Goal: Navigation & Orientation: Find specific page/section

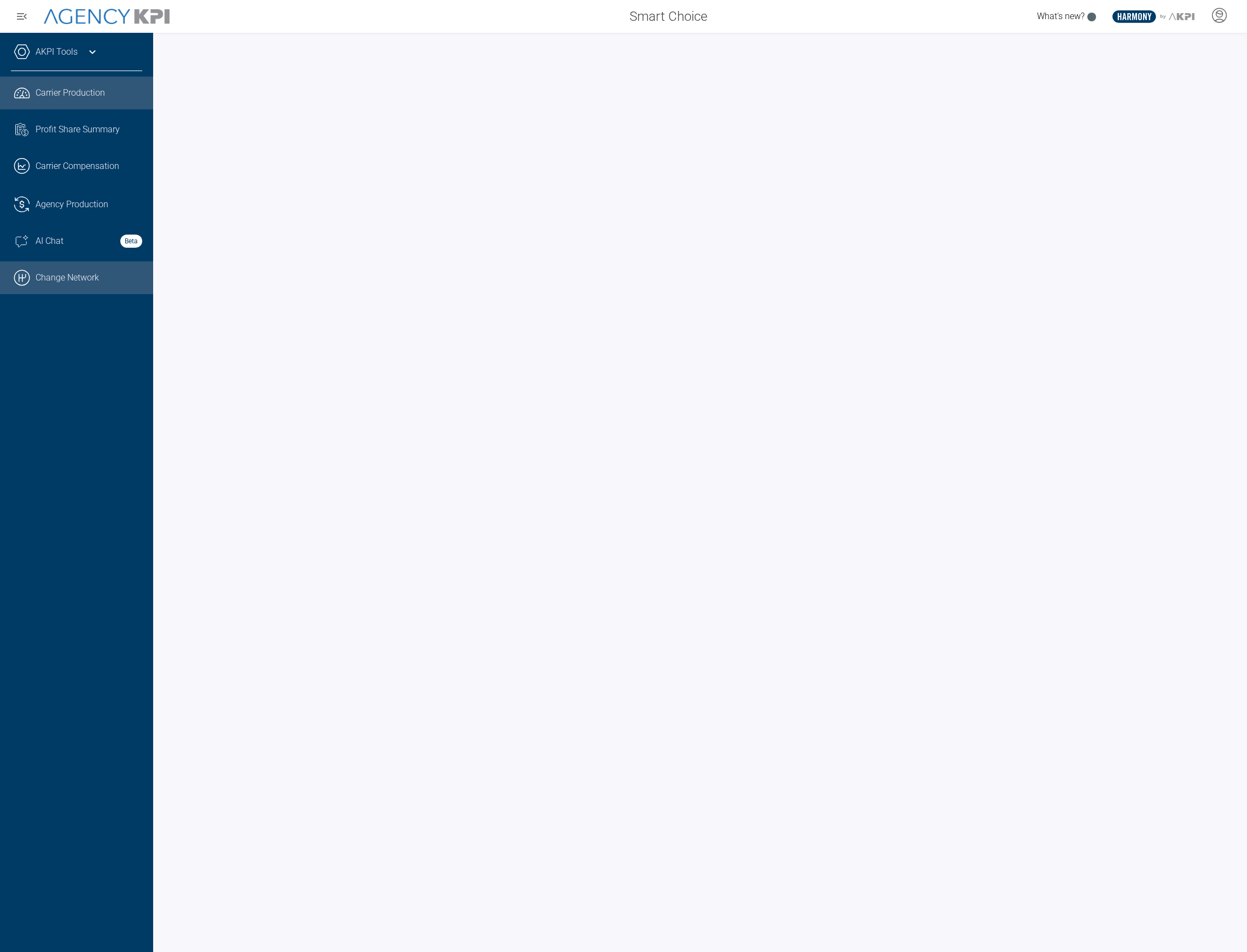
click at [74, 271] on link ".cls-1{fill:none;stroke:#000;stroke-linecap:round;stroke-linejoin:round;stroke-…" at bounding box center [77, 277] width 153 height 33
click at [1227, 19] on div at bounding box center [1219, 16] width 27 height 25
click at [1182, 42] on div at bounding box center [700, 492] width 1094 height 919
click at [1230, 20] on div at bounding box center [1219, 16] width 27 height 25
click at [1200, 45] on li "Admin Portal" at bounding box center [1176, 45] width 117 height 25
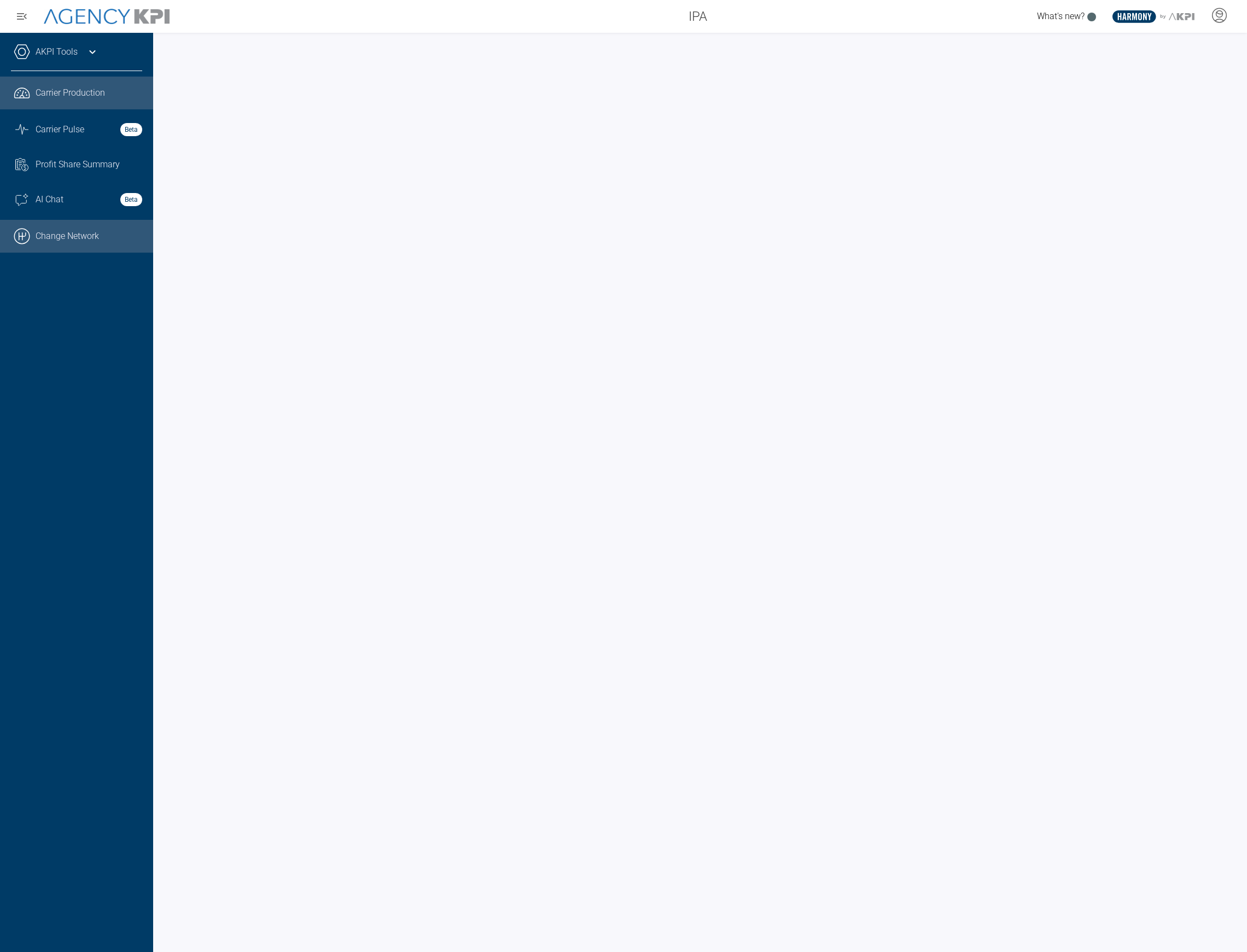
click at [50, 227] on link ".cls-1{fill:none;stroke:#000;stroke-linecap:round;stroke-linejoin:round;stroke-…" at bounding box center [77, 236] width 153 height 33
click at [1215, 17] on icon at bounding box center [1220, 15] width 17 height 17
click at [1180, 40] on li "Admin Portal" at bounding box center [1176, 45] width 117 height 25
click at [1066, 40] on div at bounding box center [700, 492] width 1094 height 919
click at [1214, 19] on icon at bounding box center [1220, 15] width 14 height 14
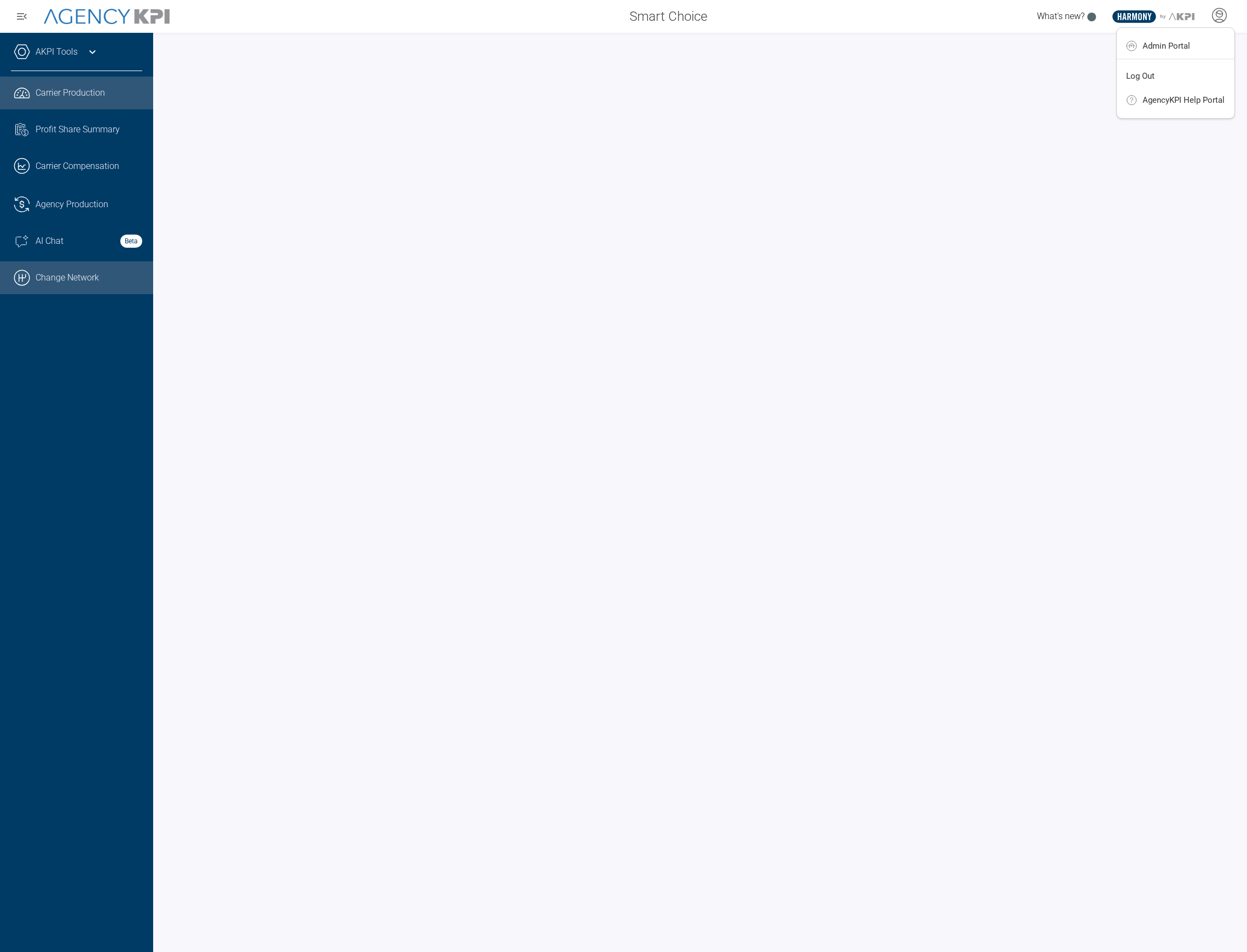
click at [40, 274] on link ".cls-1{fill:none;stroke:#000;stroke-linecap:round;stroke-linejoin:round;stroke-…" at bounding box center [77, 277] width 153 height 33
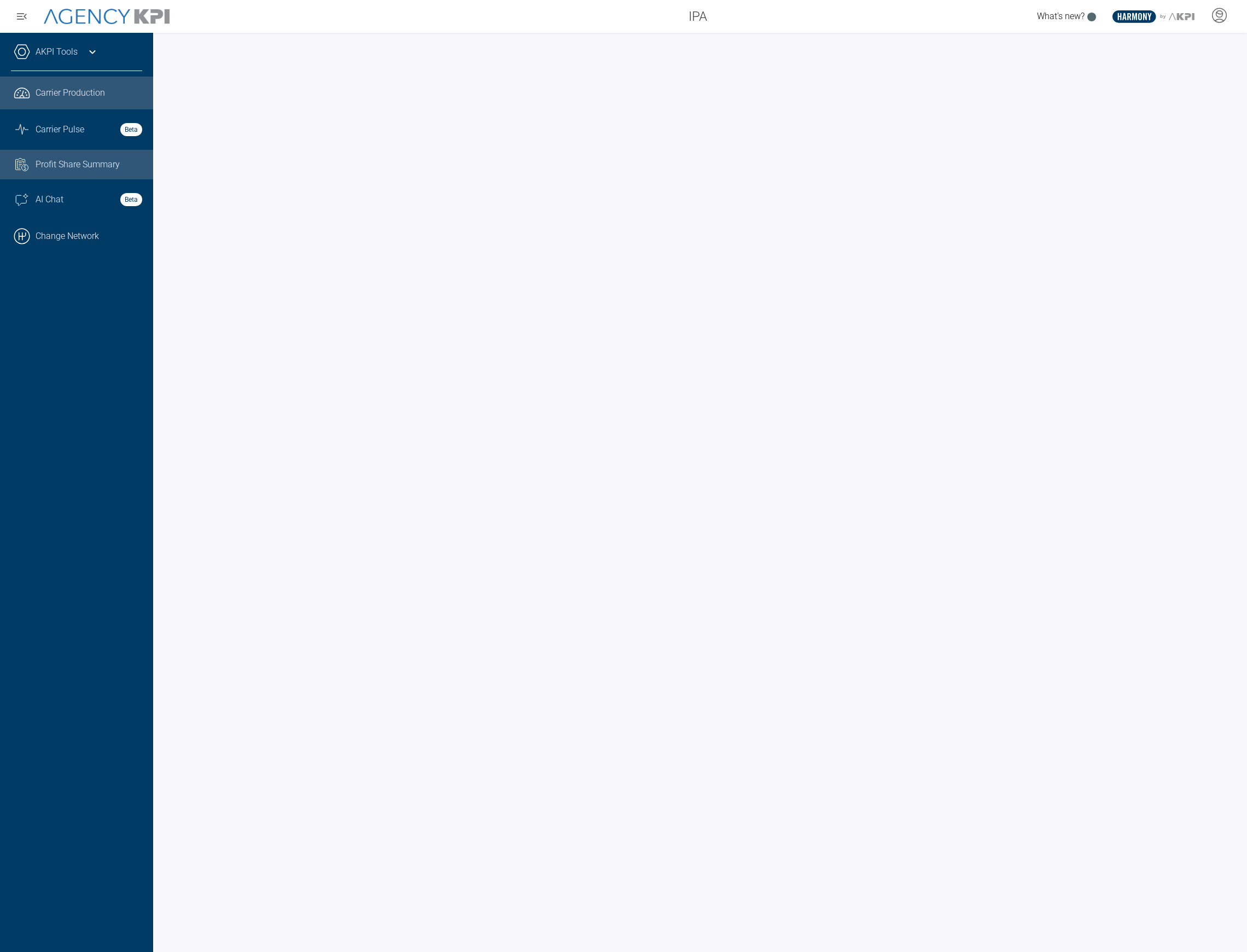
click at [62, 161] on span "Profit Share Summary" at bounding box center [77, 164] width 84 height 13
click at [74, 227] on link ".cls-1{fill:none;stroke:#000;stroke-linecap:round;stroke-linejoin:round;stroke-…" at bounding box center [77, 236] width 153 height 33
click at [1236, 150] on div at bounding box center [700, 492] width 1094 height 919
click at [1221, 19] on icon at bounding box center [1220, 20] width 9 height 2
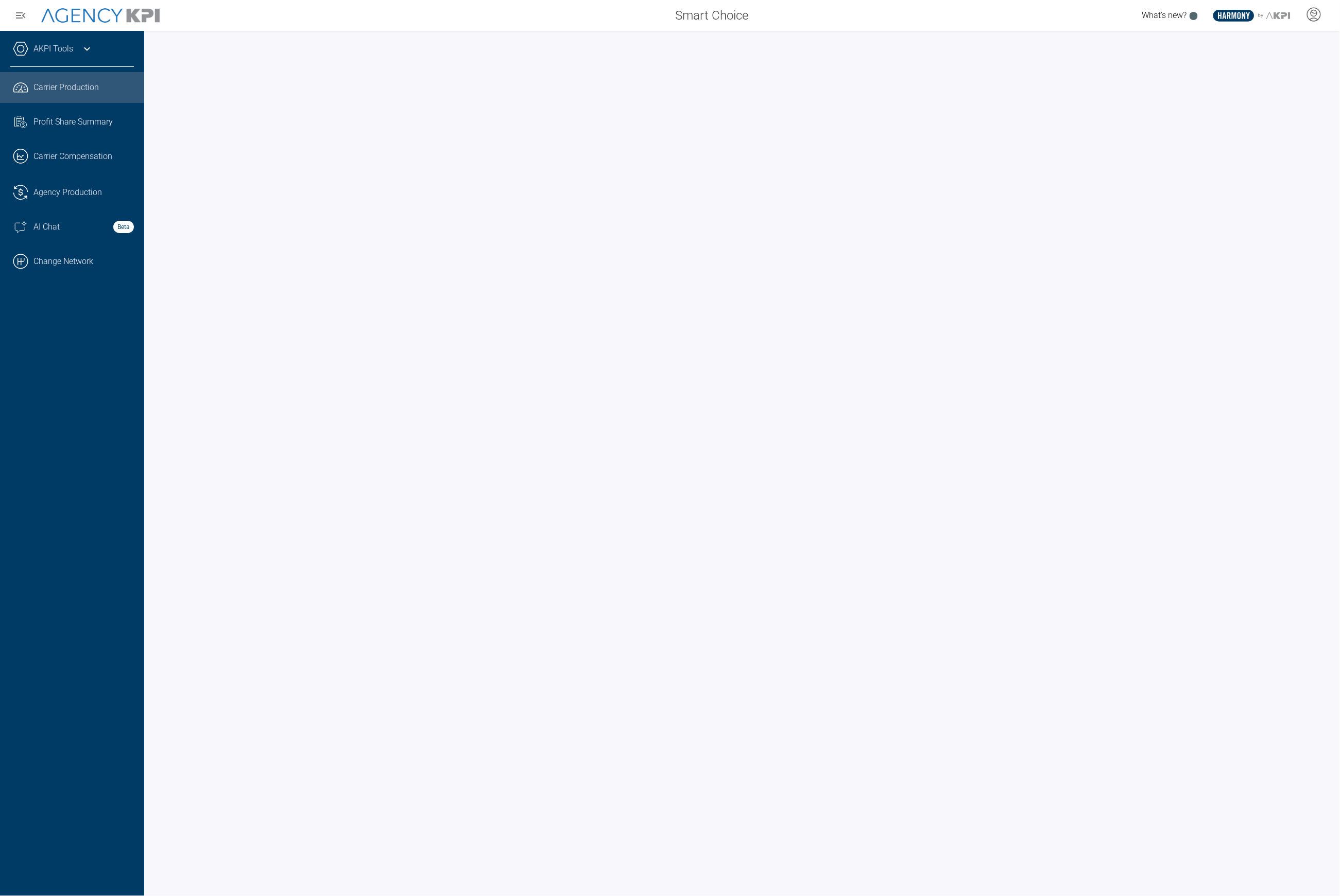
click at [66, 91] on span "Carrier Production" at bounding box center [66, 87] width 66 height 12
click at [66, 252] on link ".cls-1{fill:none;stroke:#000;stroke-linecap:round;stroke-linejoin:round;stroke-…" at bounding box center [72, 261] width 144 height 31
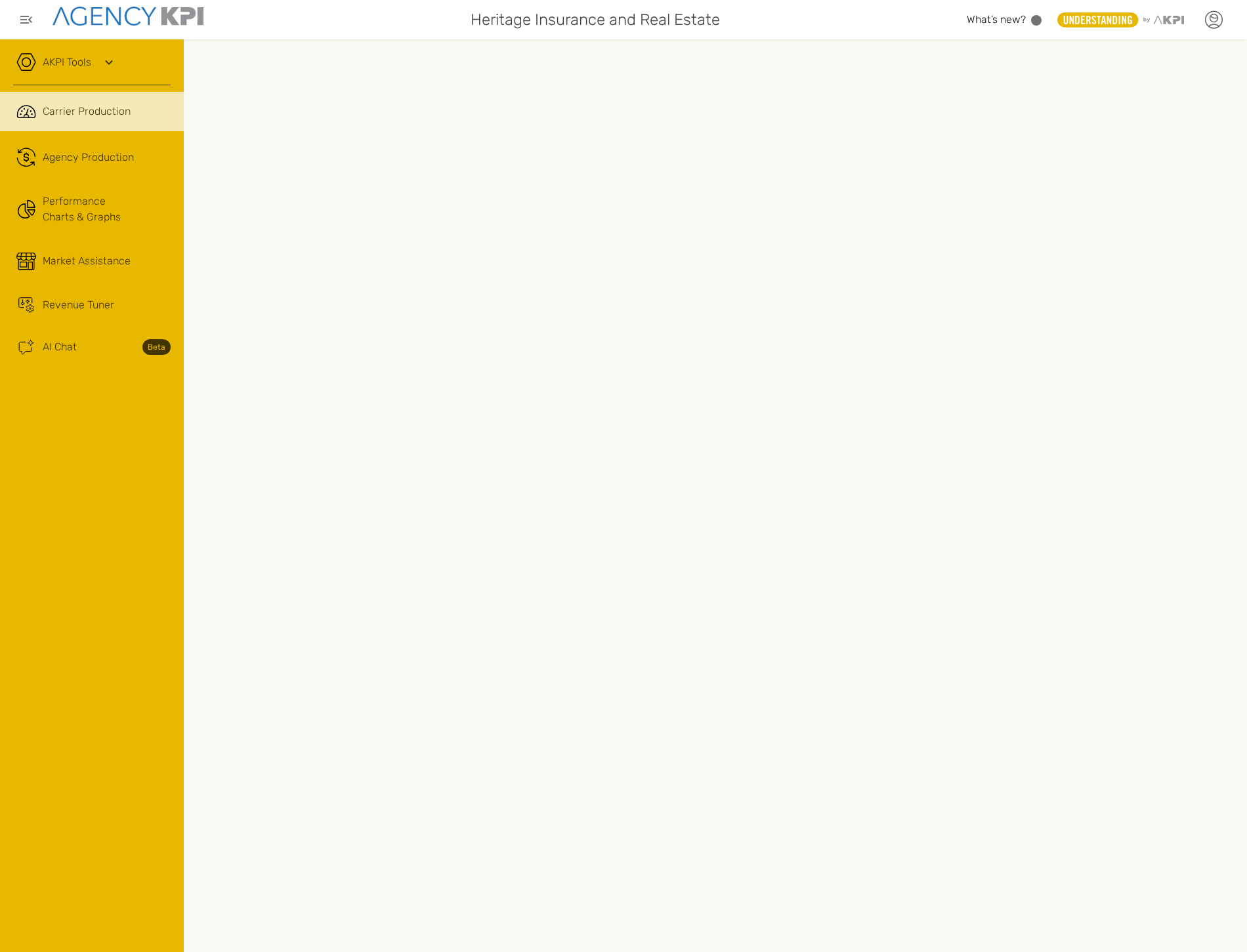
click at [1213, 16] on icon at bounding box center [1213, 20] width 20 height 20
click at [1166, 125] on li "Log Out" at bounding box center [1159, 136] width 146 height 35
click at [82, 158] on span "Agency Production" at bounding box center [88, 157] width 91 height 15
click at [84, 115] on span "Carrier Production" at bounding box center [86, 111] width 88 height 15
click at [70, 152] on span "Agency Production" at bounding box center [88, 157] width 91 height 15
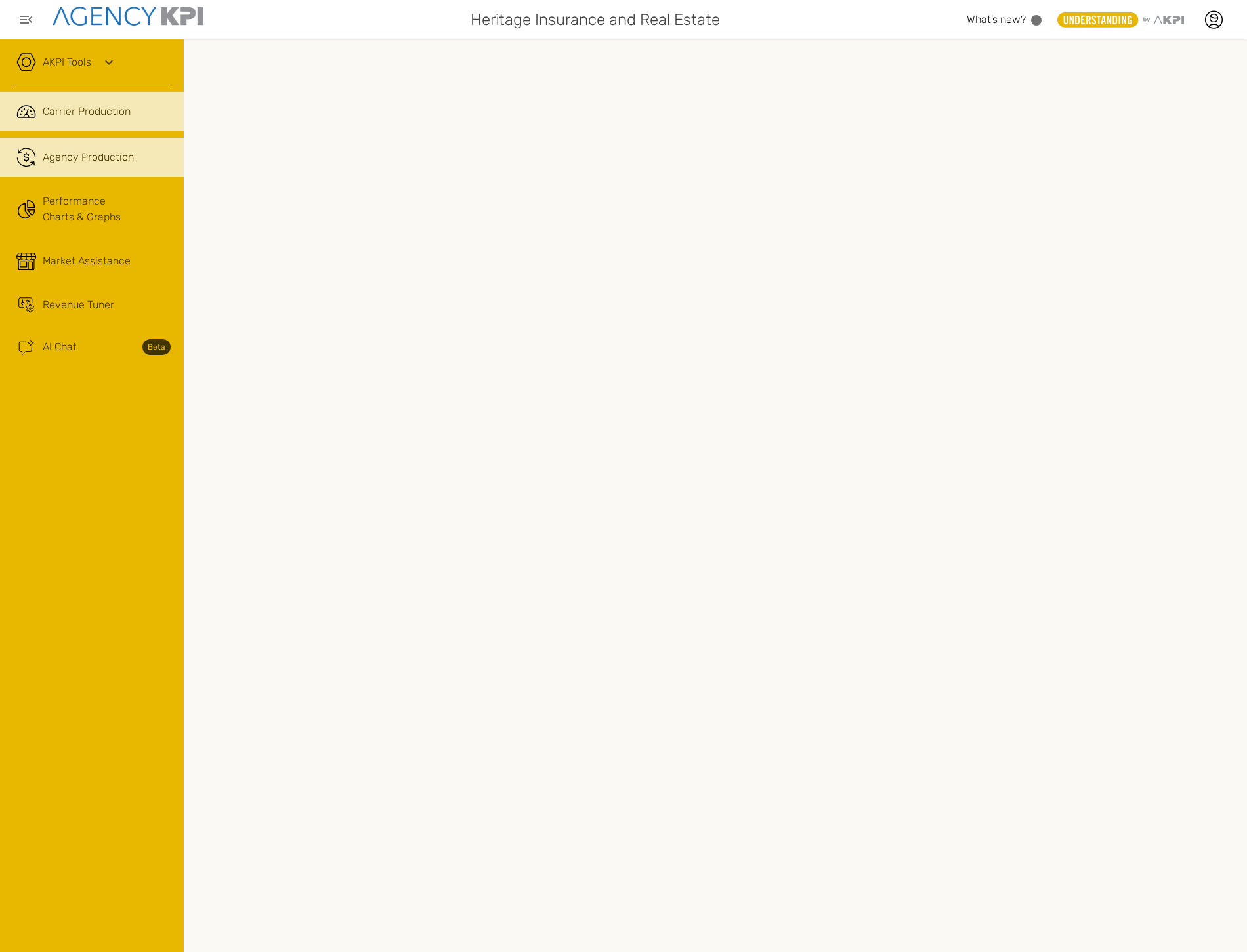
click at [69, 119] on link ".cls-1{fill:none;stroke:#221f20;stroke-linecap:round;stroke-linejoin:round;stro…" at bounding box center [92, 111] width 184 height 39
click at [74, 147] on link ".cls-1{fill:none;stroke:#221f20;stroke-linecap:round;stroke-linejoin:round;stro…" at bounding box center [92, 157] width 184 height 39
click at [581, 23] on icon at bounding box center [1213, 20] width 20 height 20
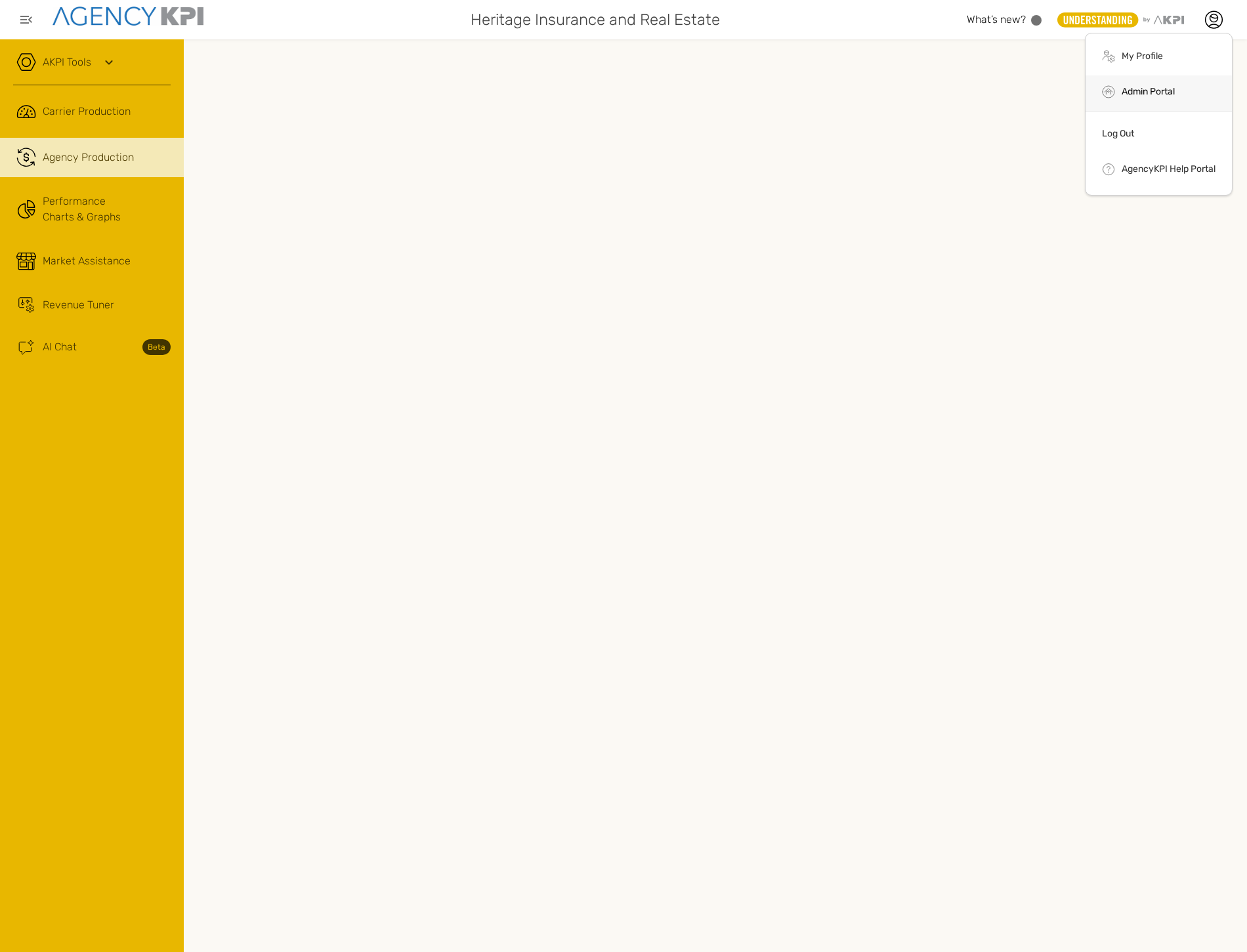
click at [581, 95] on link "Admin Portal" at bounding box center [1148, 92] width 53 height 11
click at [581, 24] on icon at bounding box center [1213, 20] width 20 height 20
click at [581, 23] on icon at bounding box center [1213, 20] width 20 height 20
click at [581, 26] on icon at bounding box center [1213, 20] width 20 height 20
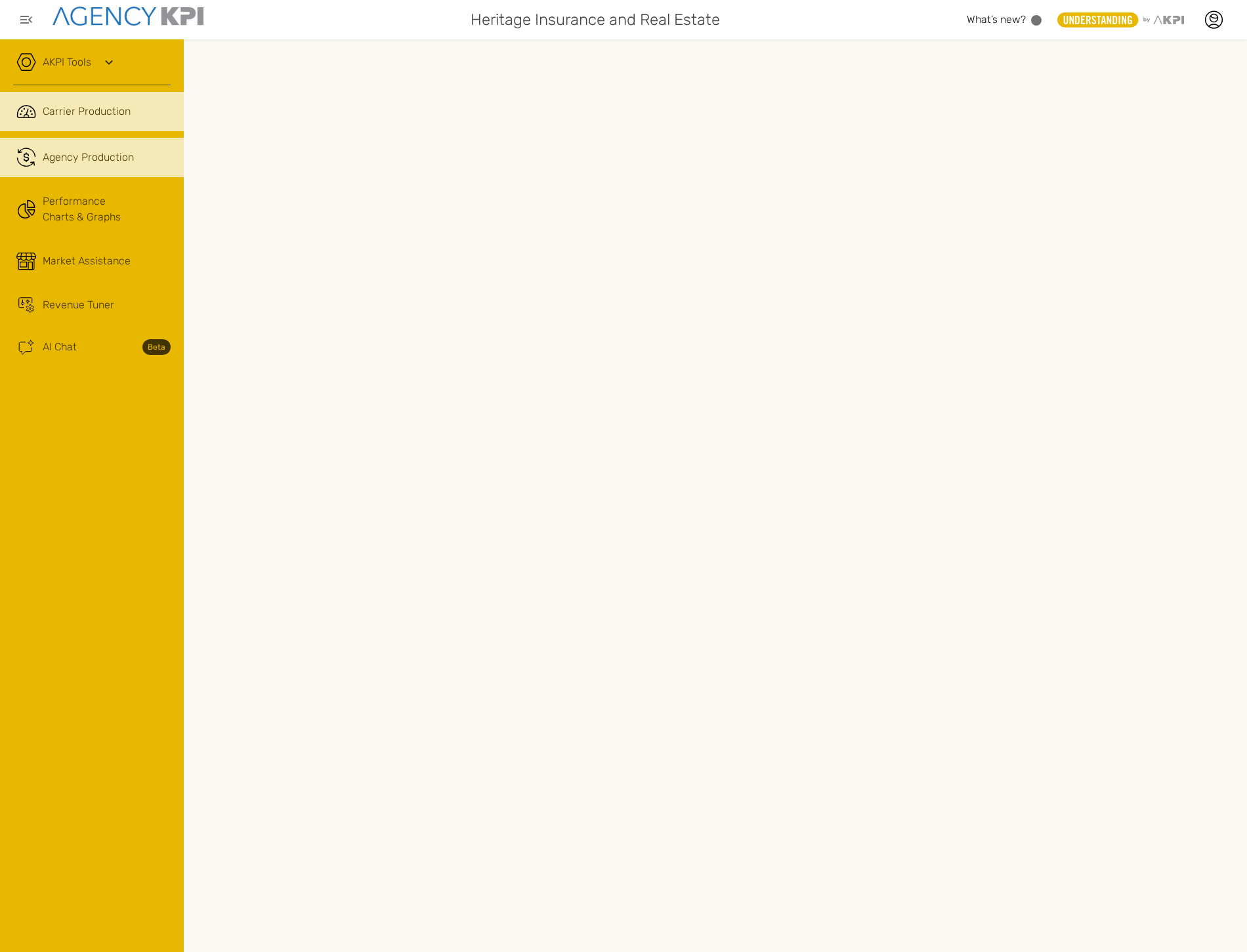
click at [65, 104] on span "Carrier Production" at bounding box center [86, 111] width 88 height 15
click at [110, 171] on link ".cls-1{fill:none;stroke:#221f20;stroke-linecap:round;stroke-linejoin:round;stro…" at bounding box center [92, 157] width 184 height 39
click at [116, 114] on span "Carrier Production" at bounding box center [86, 111] width 88 height 15
click at [119, 145] on link ".cls-1{fill:none;stroke:#221f20;stroke-linecap:round;stroke-linejoin:round;stro…" at bounding box center [92, 157] width 184 height 39
click at [115, 110] on span "Carrier Production" at bounding box center [86, 111] width 88 height 15
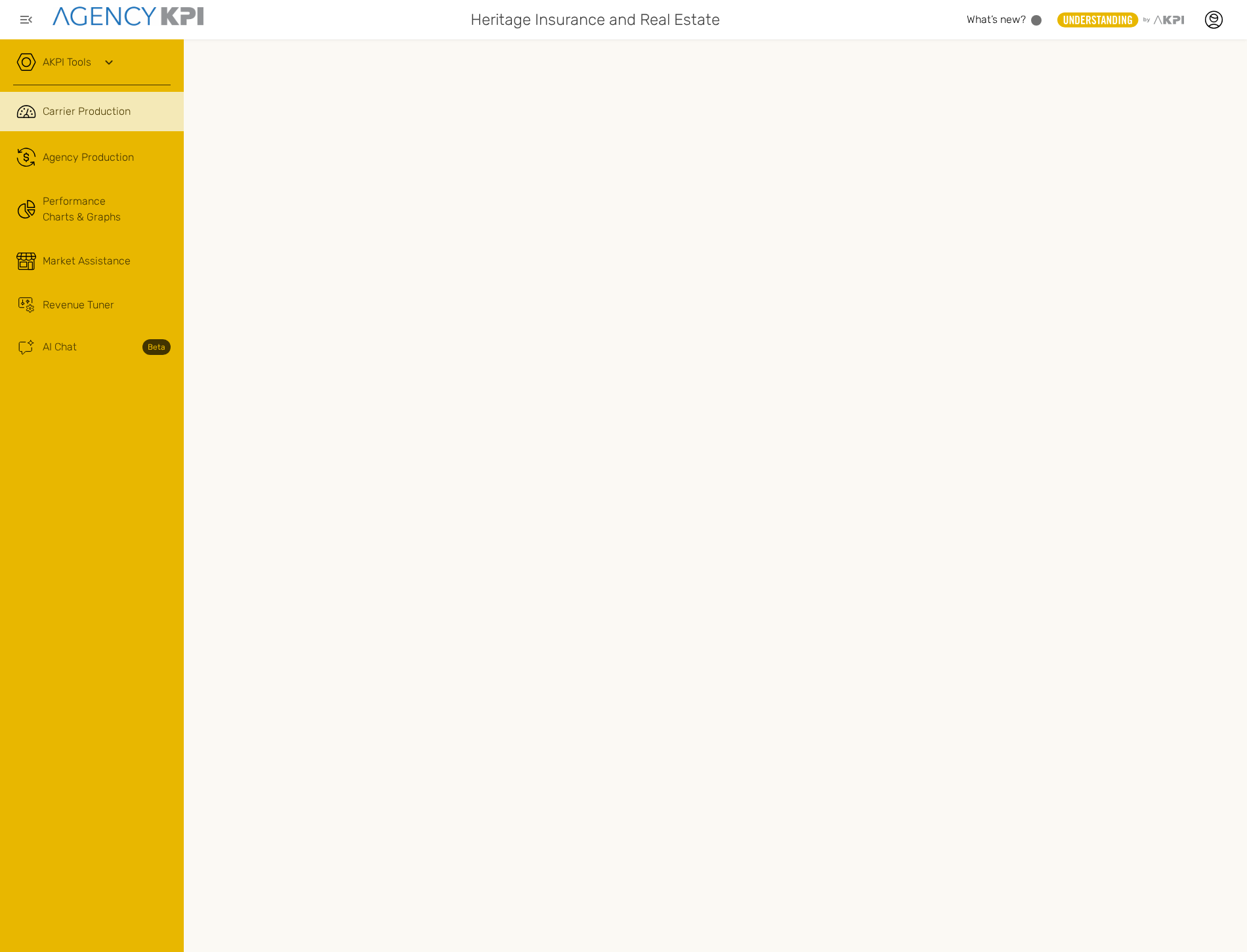
click at [120, 107] on span "Carrier Production" at bounding box center [86, 111] width 88 height 15
click at [133, 164] on span "Agency Production" at bounding box center [88, 157] width 91 height 15
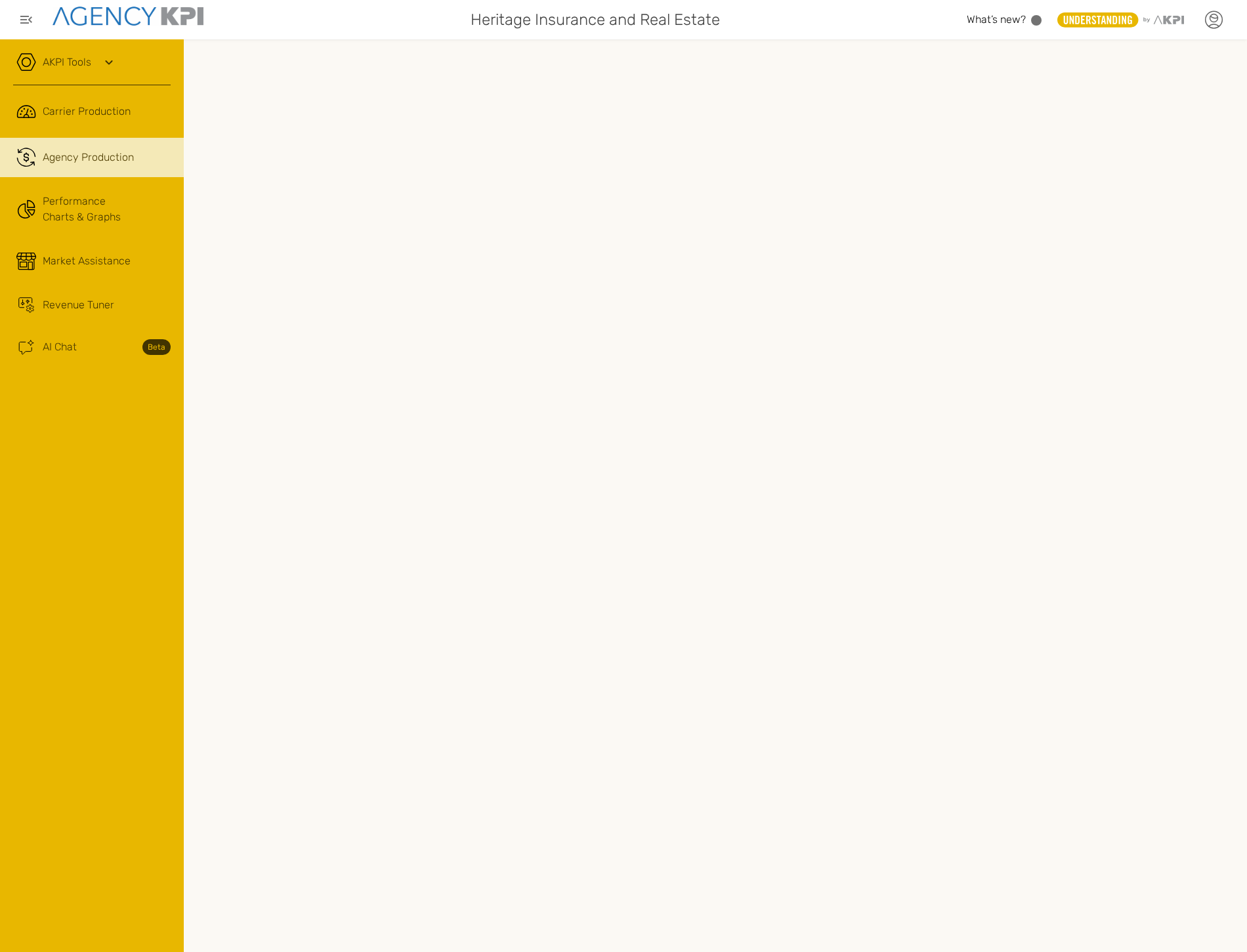
click at [581, 25] on icon at bounding box center [1214, 19] width 17 height 17
click at [581, 14] on icon at bounding box center [1214, 19] width 17 height 17
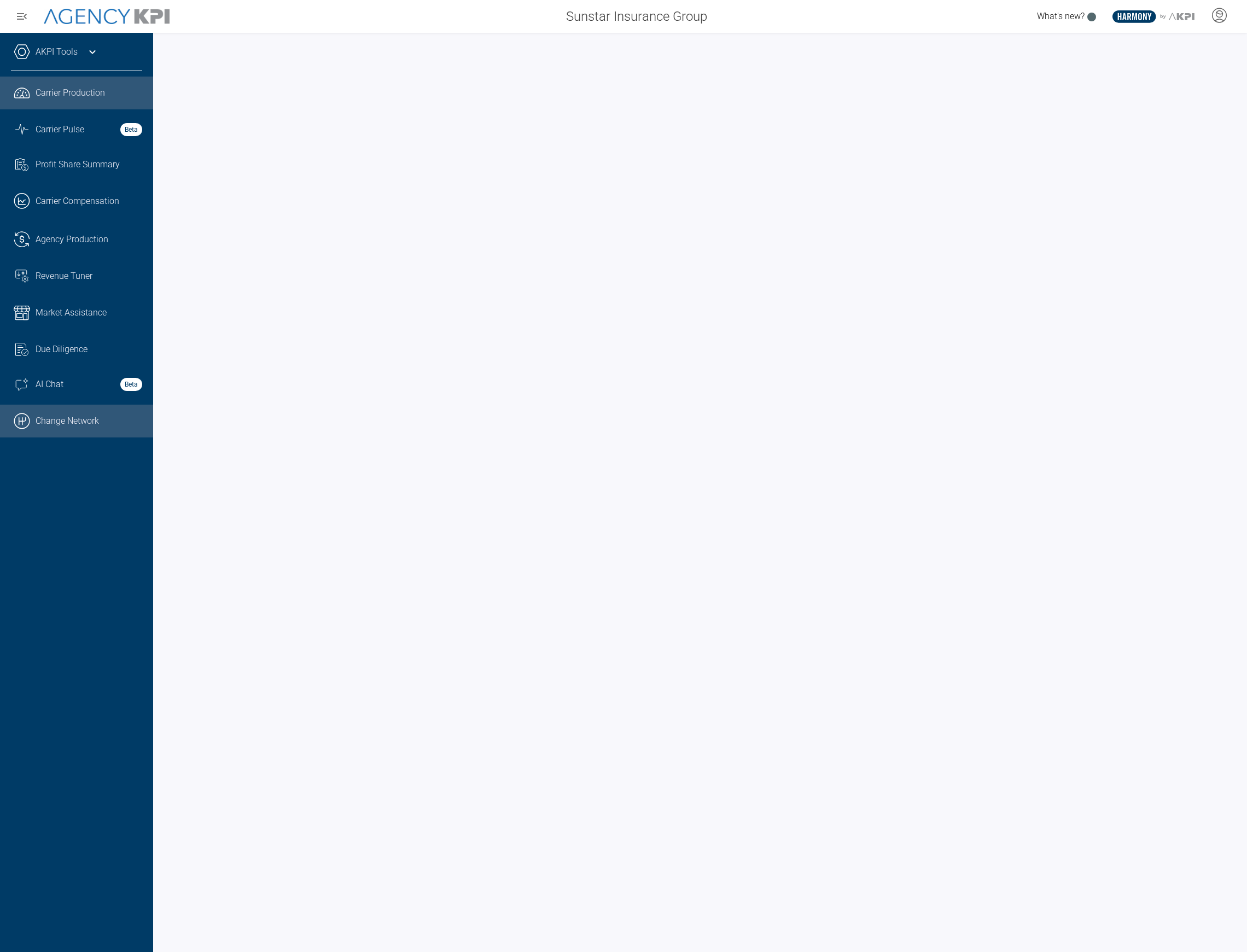
click at [92, 421] on link ".cls-1{fill:none;stroke:#000;stroke-linecap:round;stroke-linejoin:round;stroke-…" at bounding box center [77, 421] width 153 height 33
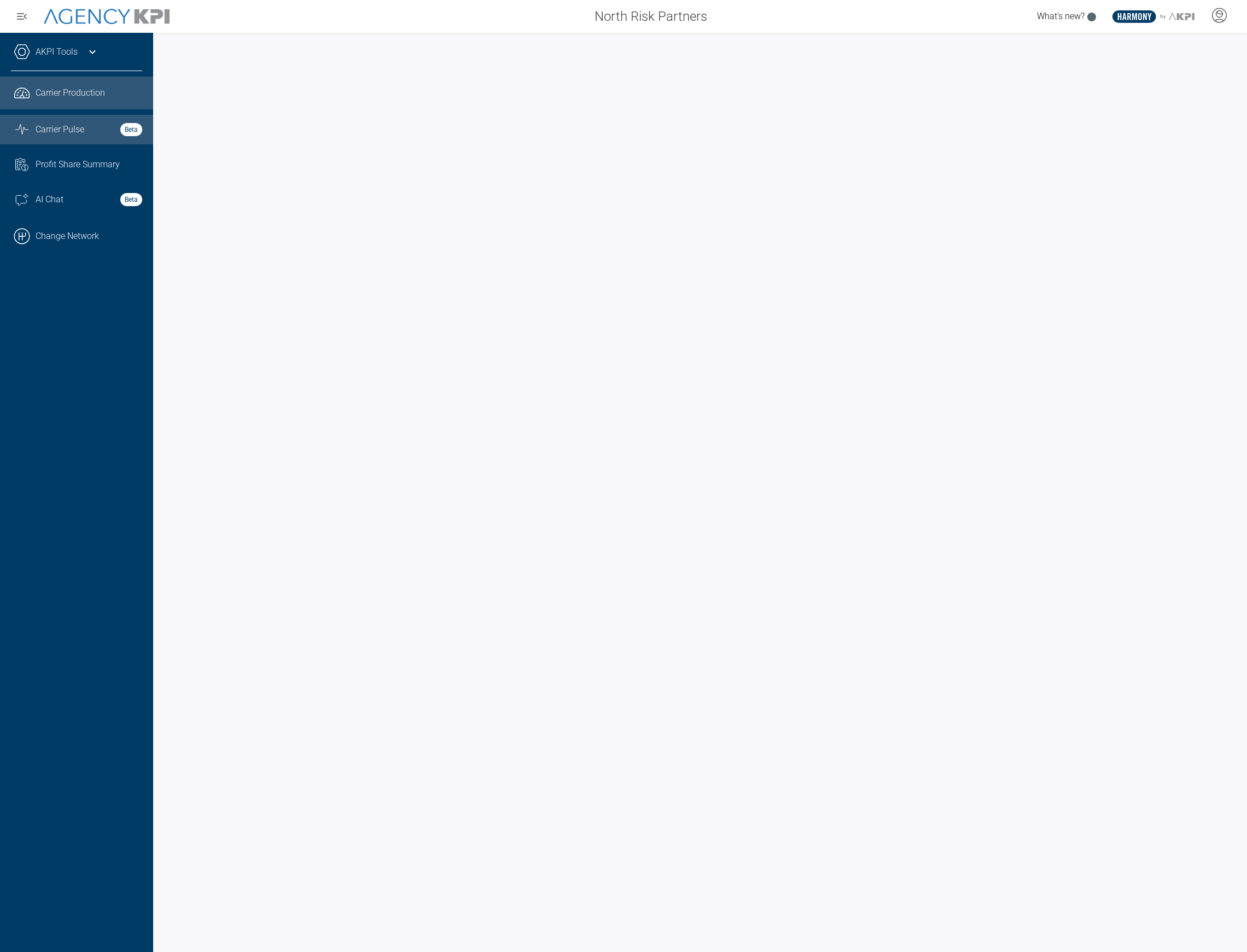
click at [72, 134] on span "Carrier Pulse" at bounding box center [60, 129] width 49 height 13
click at [83, 241] on link ".cls-1{fill:none;stroke:#000;stroke-linecap:round;stroke-linejoin:round;stroke-…" at bounding box center [77, 236] width 153 height 33
